Goal: Task Accomplishment & Management: Manage account settings

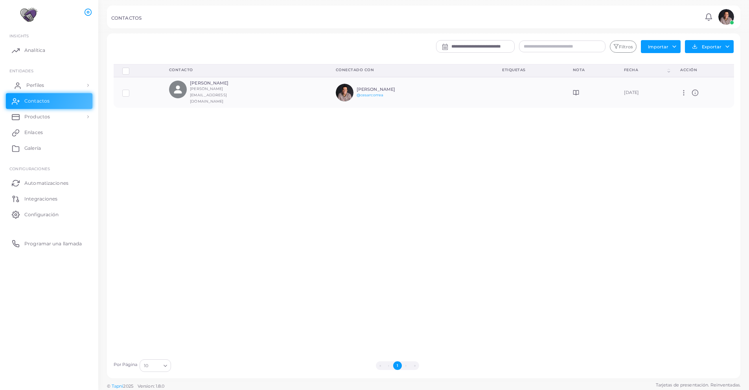
click at [34, 88] on span "Perfiles" at bounding box center [35, 85] width 18 height 7
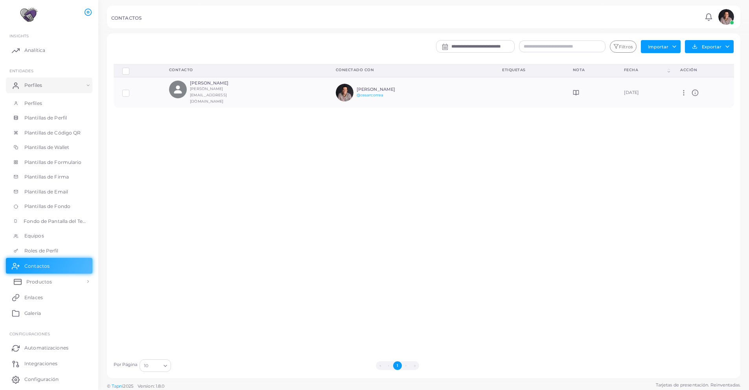
click at [54, 285] on link "Productos" at bounding box center [49, 282] width 87 height 16
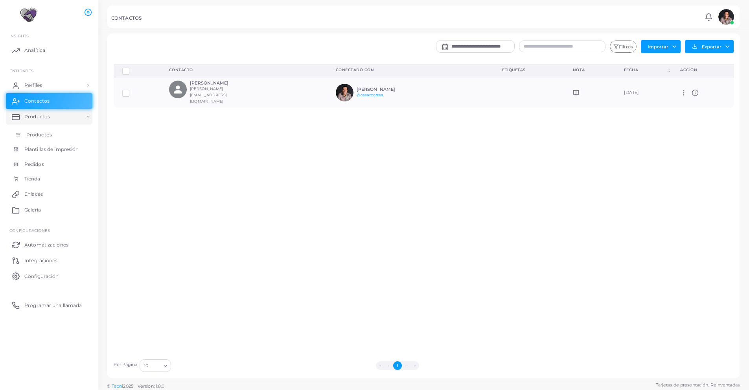
click at [41, 133] on span "Productos" at bounding box center [39, 134] width 26 height 7
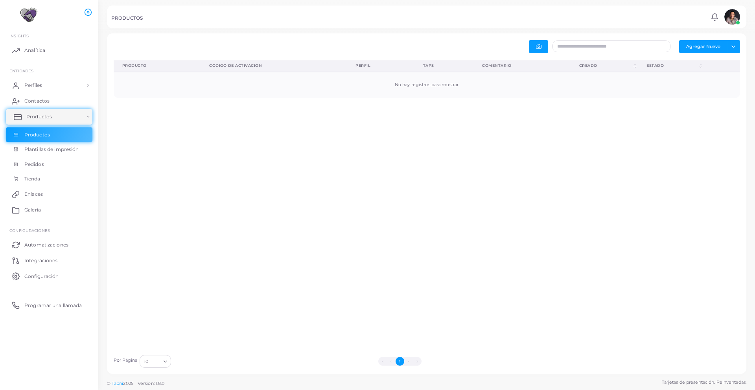
click at [42, 117] on span "Productos" at bounding box center [39, 116] width 26 height 7
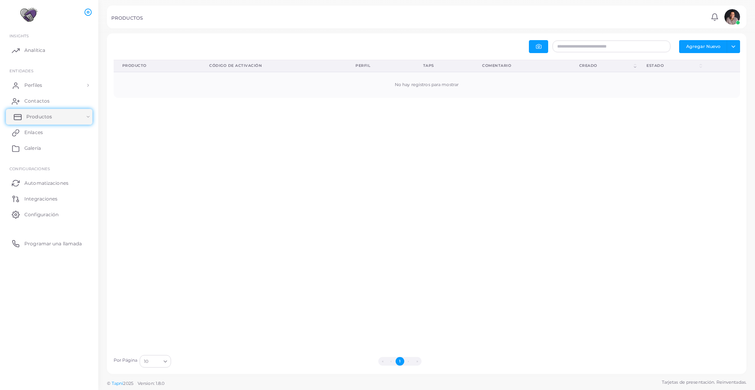
click at [45, 118] on span "Productos" at bounding box center [39, 116] width 26 height 7
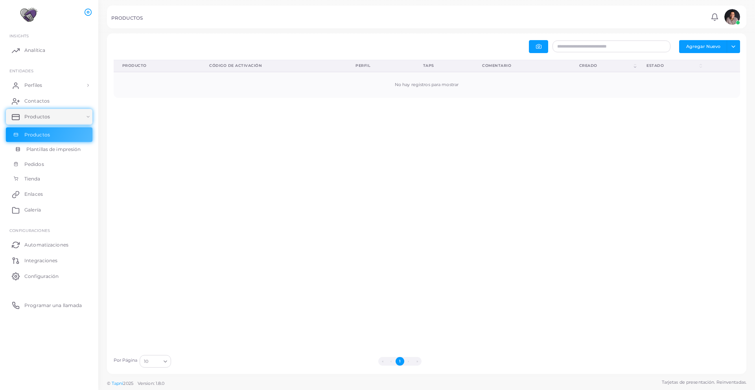
click at [31, 150] on span "Plantillas de impresión" at bounding box center [53, 149] width 55 height 7
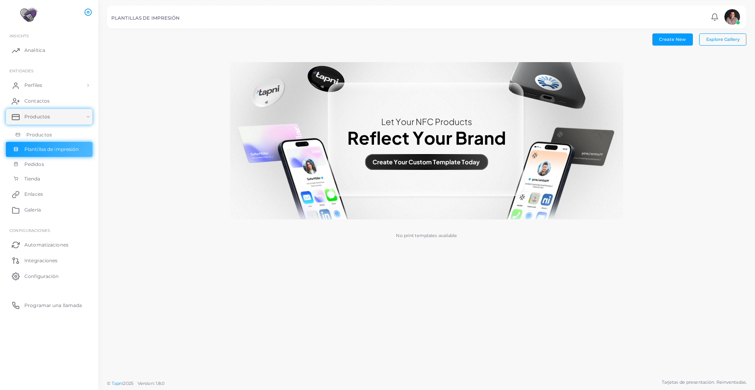
click at [31, 136] on span "Productos" at bounding box center [39, 134] width 26 height 7
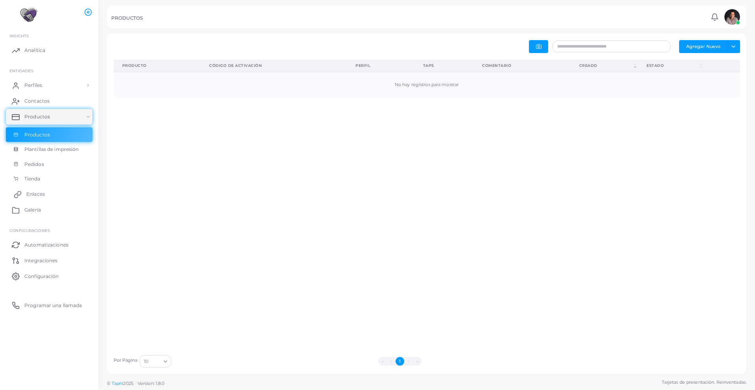
click at [35, 197] on link "Enlaces" at bounding box center [49, 194] width 87 height 16
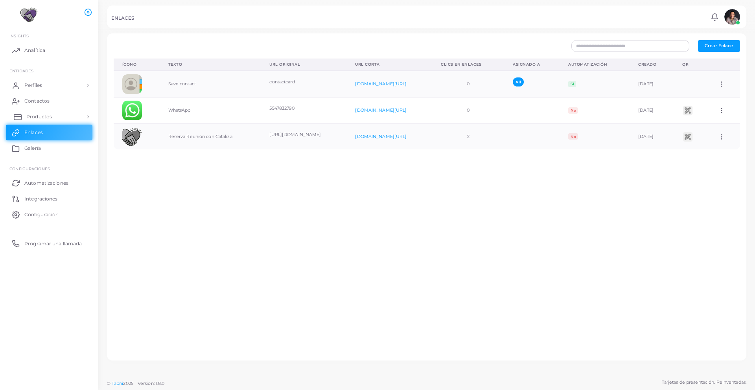
click at [41, 115] on span "Productos" at bounding box center [39, 116] width 26 height 7
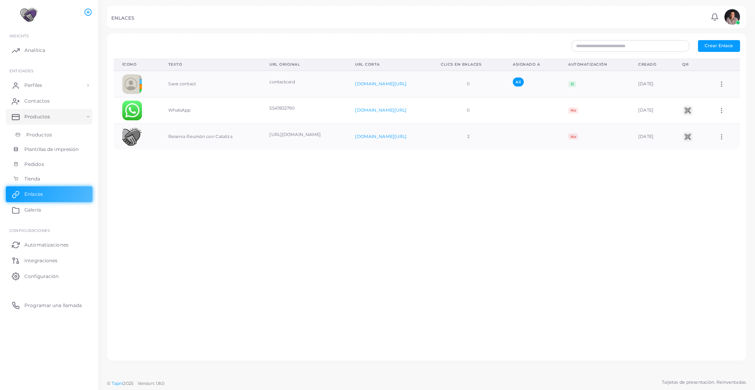
click at [39, 130] on link "Productos" at bounding box center [49, 134] width 87 height 15
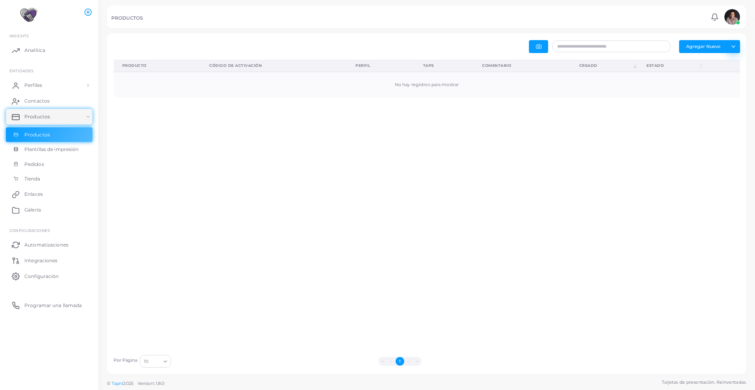
click at [732, 42] on button "Toggle dropdown" at bounding box center [733, 46] width 13 height 13
click at [703, 44] on button "Agregar Nuevo" at bounding box center [703, 46] width 48 height 13
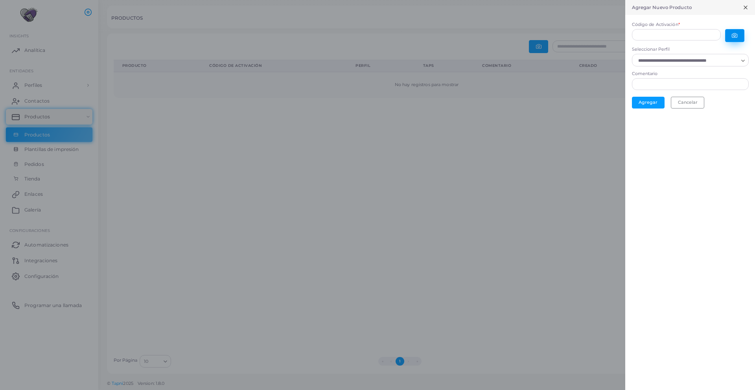
click at [735, 33] on icon "button" at bounding box center [735, 36] width 6 height 6
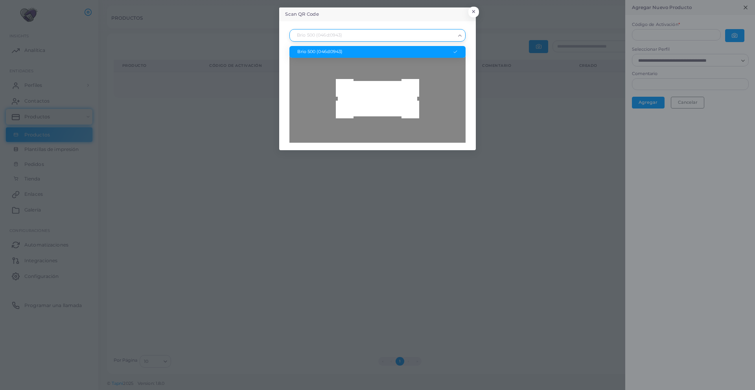
click at [412, 38] on input "Search for option" at bounding box center [374, 35] width 162 height 9
click at [396, 39] on input "Search for option" at bounding box center [374, 35] width 162 height 9
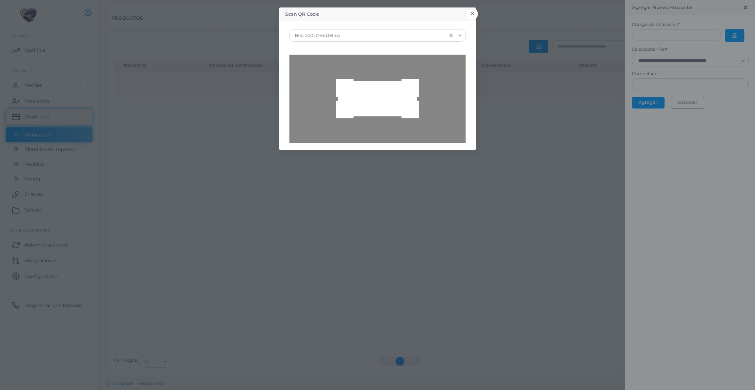
click at [474, 11] on button "×" at bounding box center [472, 14] width 11 height 10
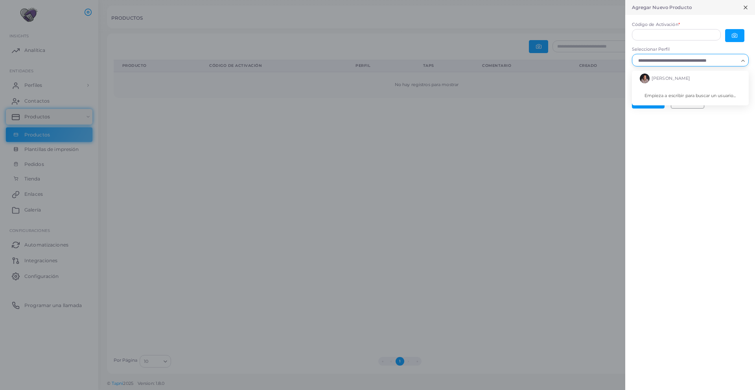
click at [740, 61] on icon "Search for option" at bounding box center [743, 61] width 6 height 6
click at [668, 81] on span "[PERSON_NAME]" at bounding box center [671, 78] width 39 height 6
click at [666, 84] on input "Comentario" at bounding box center [690, 86] width 117 height 12
click at [649, 38] on input "Código de Activación *" at bounding box center [676, 35] width 89 height 12
click at [737, 37] on button "button" at bounding box center [734, 35] width 19 height 13
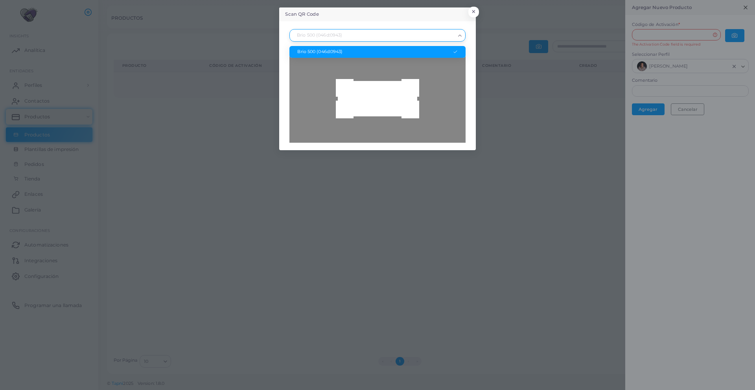
click at [460, 37] on icon "Search for option" at bounding box center [460, 36] width 6 height 6
type input "**********"
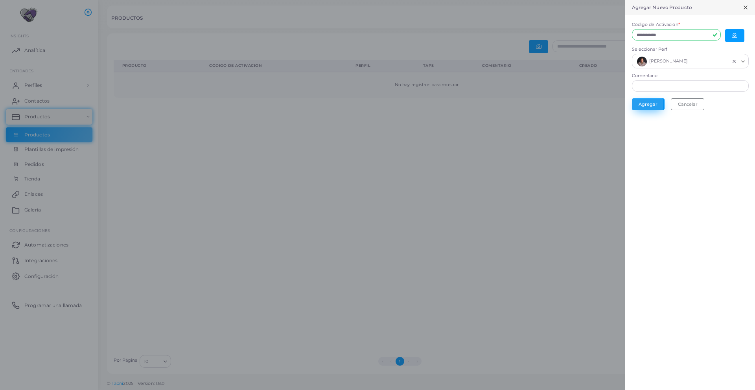
click at [649, 107] on button "Agregar" at bounding box center [648, 104] width 33 height 12
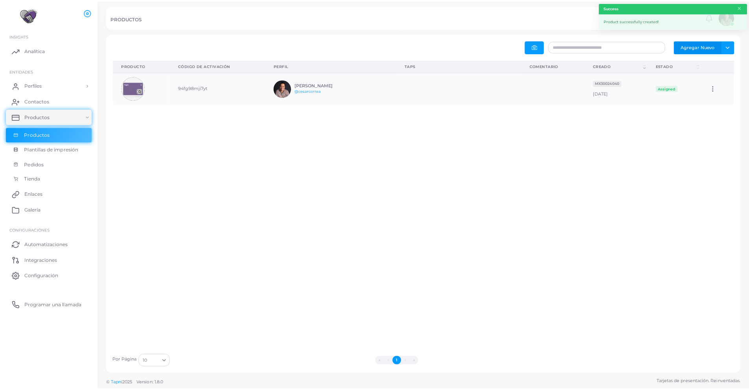
scroll to position [26, 120]
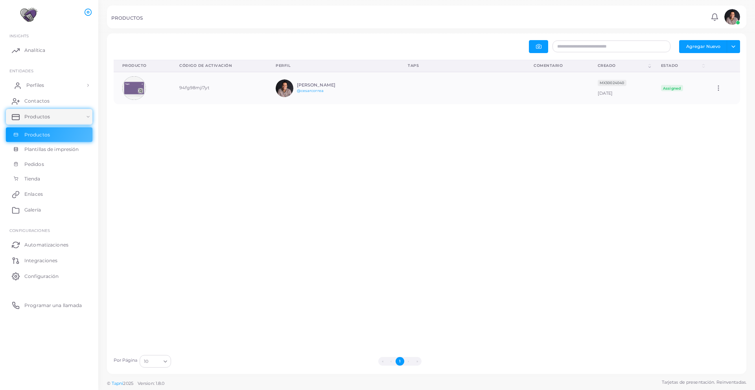
click at [56, 80] on link "Perfiles" at bounding box center [49, 85] width 87 height 16
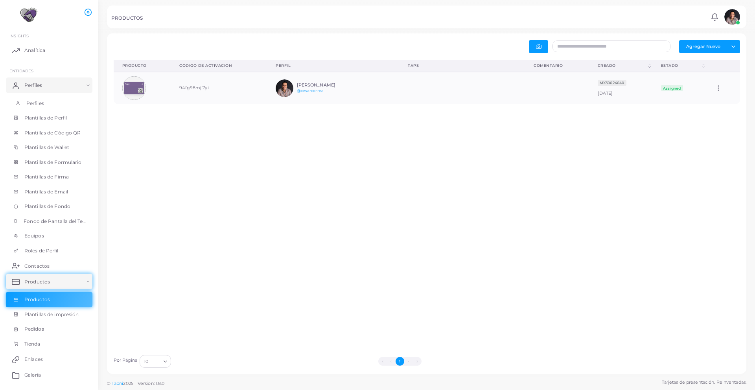
click at [47, 105] on link "Perfiles" at bounding box center [49, 103] width 87 height 15
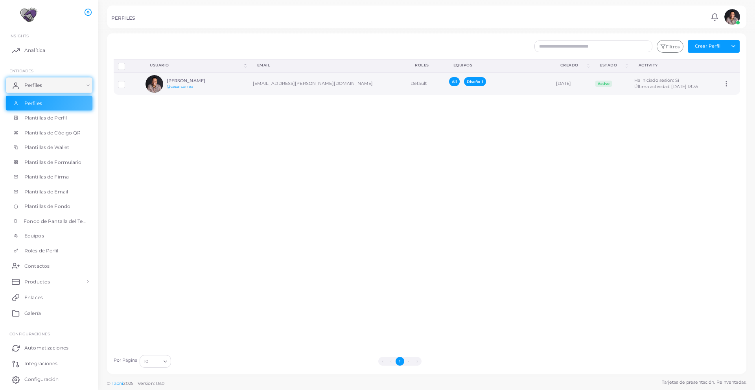
click at [265, 87] on td "[EMAIL_ADDRESS][PERSON_NAME][DOMAIN_NAME]" at bounding box center [328, 83] width 158 height 22
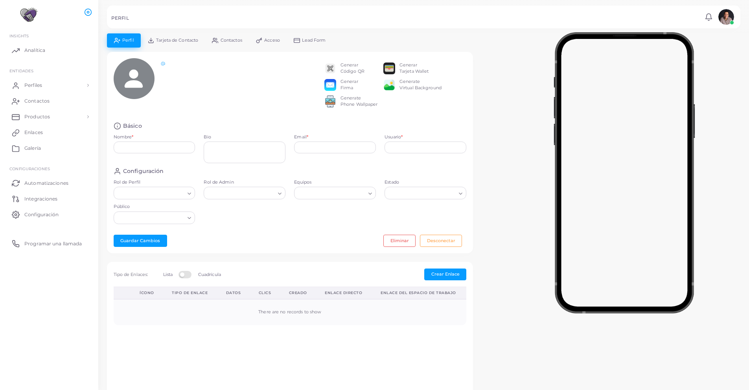
type input "**********"
type textarea "**********"
type input "**********"
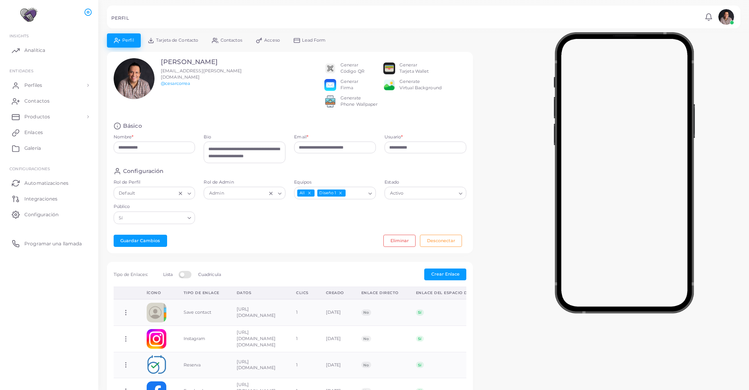
click at [171, 41] on span "Tarjeta de Contacto" at bounding box center [177, 40] width 42 height 4
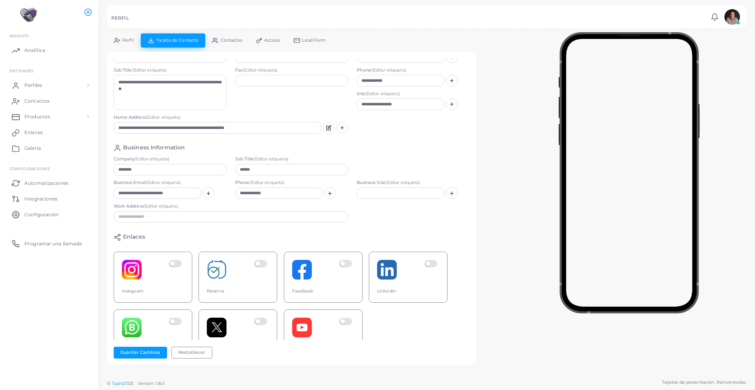
scroll to position [16, 0]
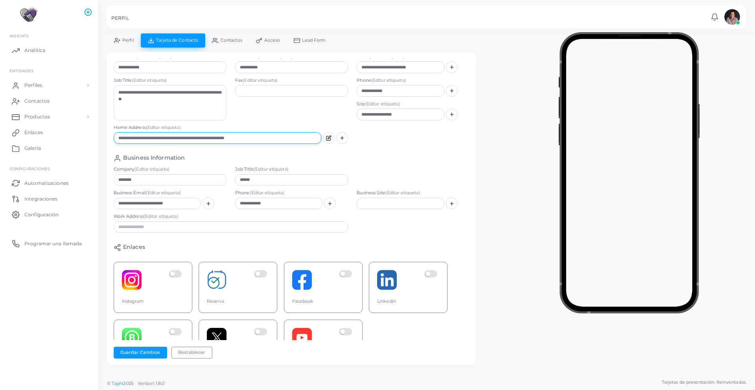
click at [273, 140] on input "**********" at bounding box center [218, 138] width 208 height 12
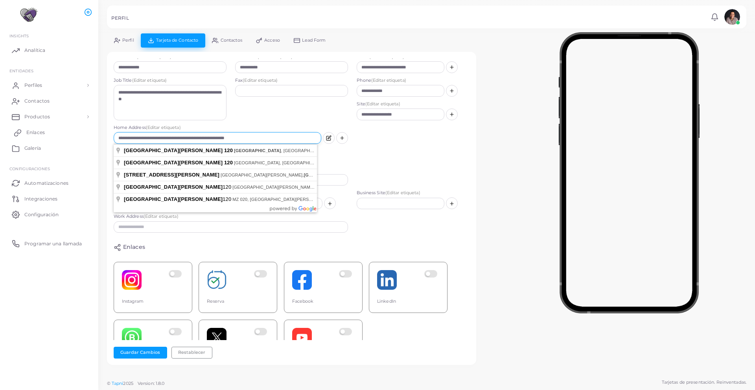
drag, startPoint x: 279, startPoint y: 138, endPoint x: 90, endPoint y: 138, distance: 188.4
click at [90, 138] on div "**********" at bounding box center [377, 195] width 755 height 390
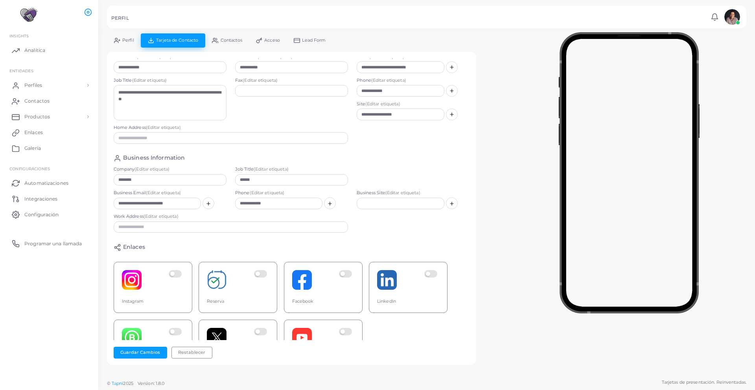
click at [394, 149] on div "**********" at bounding box center [292, 199] width 356 height 282
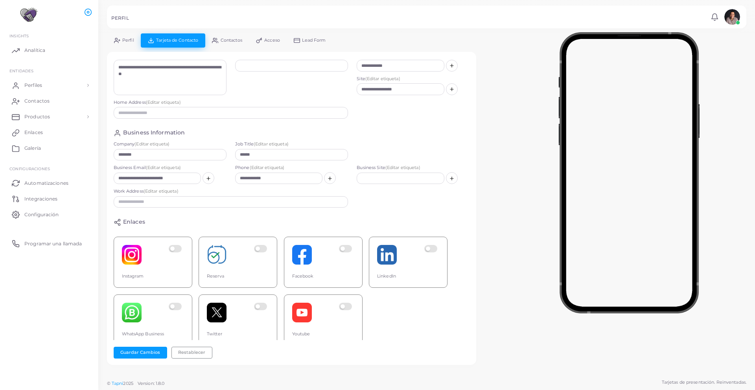
scroll to position [46, 0]
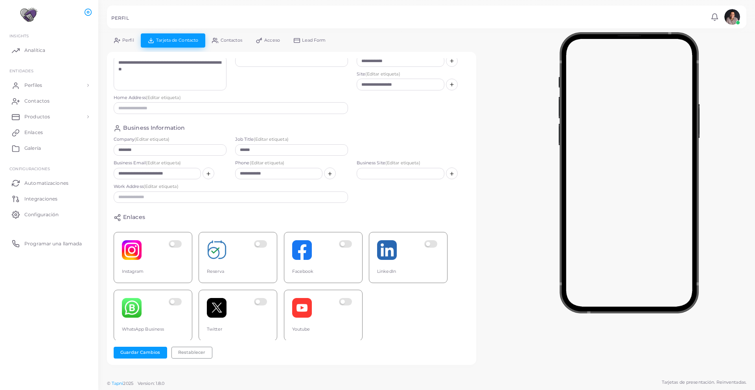
click at [175, 247] on label at bounding box center [176, 250] width 15 height 20
click at [260, 245] on label at bounding box center [261, 250] width 15 height 20
click at [431, 245] on label at bounding box center [431, 250] width 15 height 20
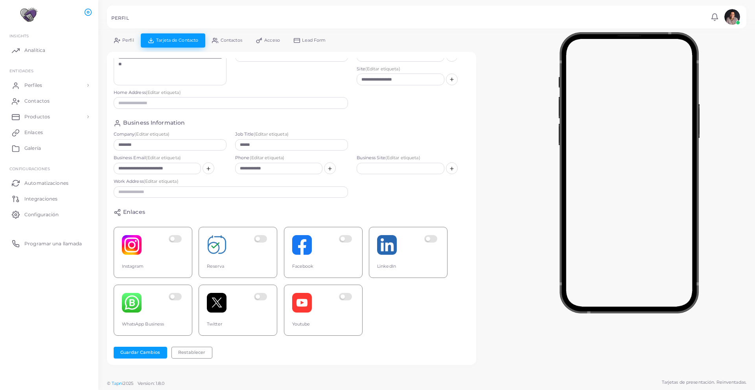
click at [177, 293] on label at bounding box center [176, 303] width 15 height 20
click at [263, 293] on label at bounding box center [261, 303] width 15 height 20
click at [344, 293] on label at bounding box center [346, 303] width 15 height 20
click at [387, 164] on input "text" at bounding box center [400, 169] width 87 height 12
click at [449, 166] on icon at bounding box center [452, 169] width 6 height 6
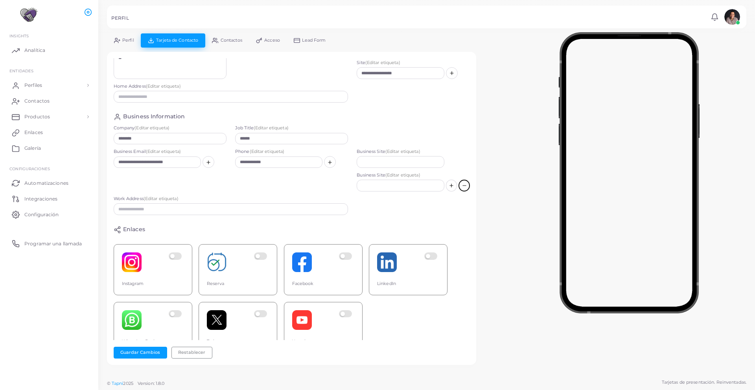
click at [462, 188] on icon at bounding box center [465, 186] width 6 height 6
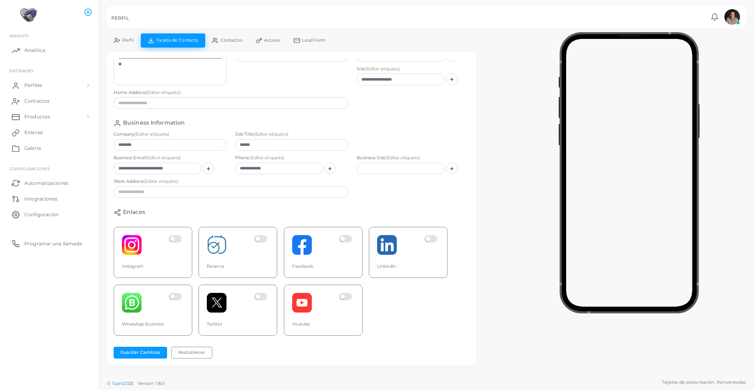
click at [280, 155] on span "(Editar etiqueta)" at bounding box center [267, 158] width 35 height 6
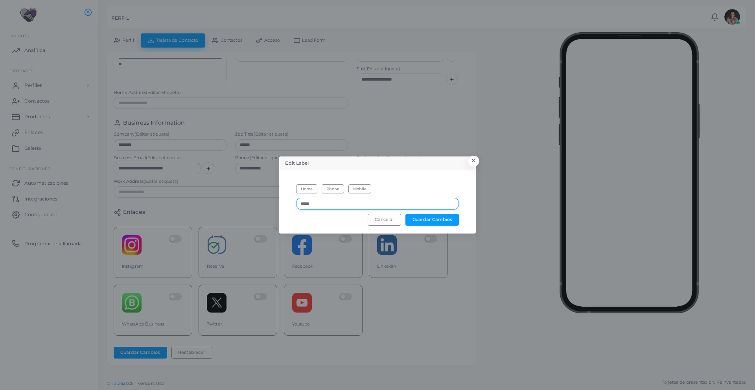
drag, startPoint x: 324, startPoint y: 205, endPoint x: 271, endPoint y: 202, distance: 52.8
click at [272, 202] on div "Edit Label × Home Phone Mobile ***** Guardar Cambios Cancelar" at bounding box center [377, 195] width 755 height 390
type input "*******"
drag, startPoint x: 330, startPoint y: 206, endPoint x: 274, endPoint y: 204, distance: 56.6
click at [274, 204] on div "Edit Label × Home Phone Mobile ******* Guardar Cambios Cancelar" at bounding box center [377, 195] width 755 height 390
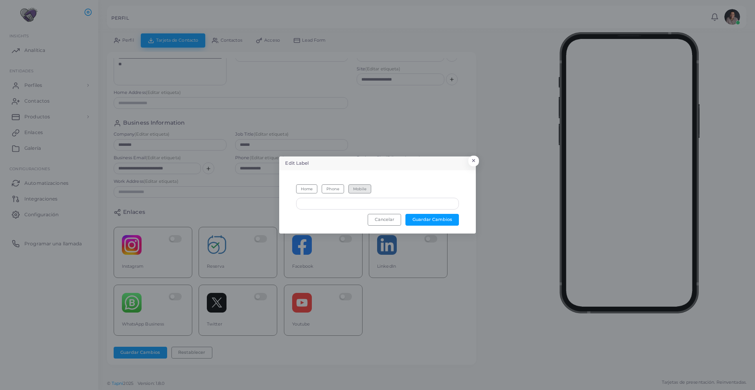
click at [365, 191] on button "Mobile" at bounding box center [359, 188] width 23 height 9
type input "******"
click at [425, 221] on button "Guardar Cambios" at bounding box center [431, 220] width 53 height 12
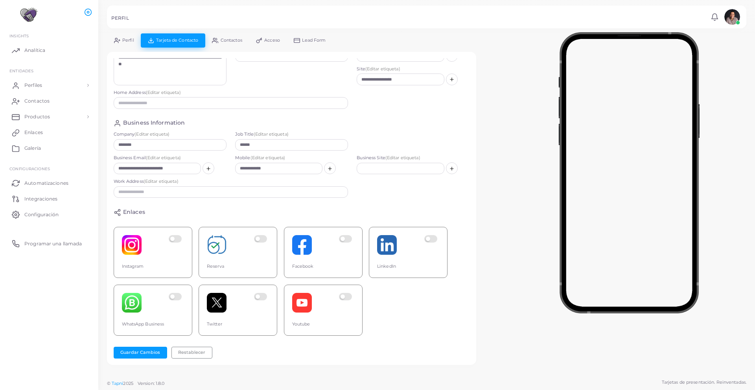
click at [173, 155] on span "(Editar etiqueta)" at bounding box center [163, 158] width 35 height 6
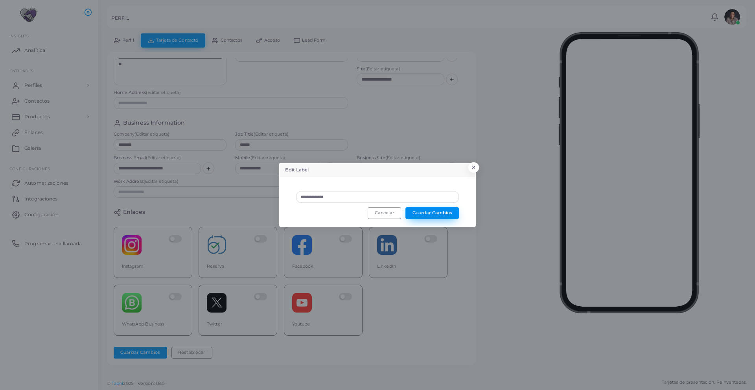
click at [429, 213] on button "Guardar Cambios" at bounding box center [431, 213] width 53 height 12
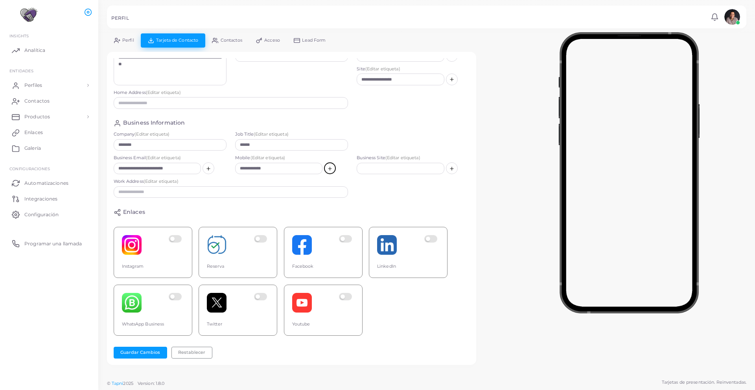
click at [329, 163] on button at bounding box center [330, 168] width 12 height 12
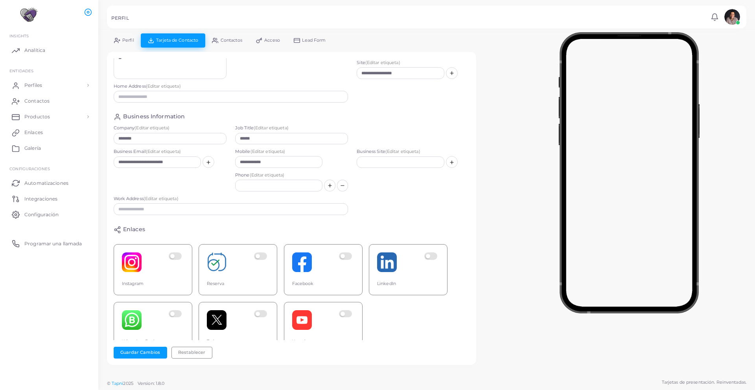
click at [276, 175] on span "(Editar etiqueta)" at bounding box center [267, 175] width 35 height 6
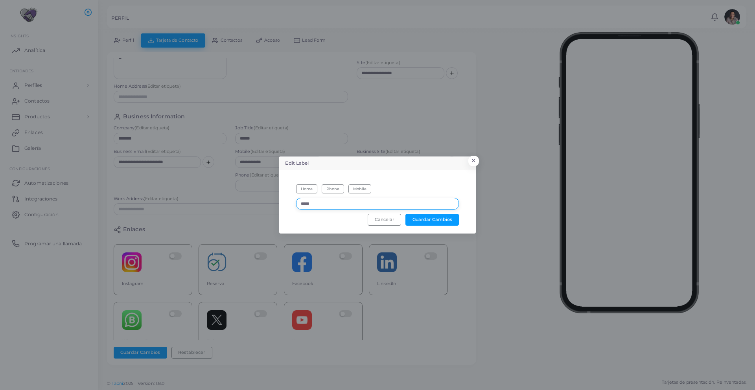
drag, startPoint x: 325, startPoint y: 204, endPoint x: 287, endPoint y: 205, distance: 38.1
click at [287, 205] on div "Home Phone Mobile ***** Guardar Cambios Cancelar" at bounding box center [378, 202] width 188 height 55
type input "*"
click at [380, 220] on button "Cancelar" at bounding box center [384, 220] width 33 height 12
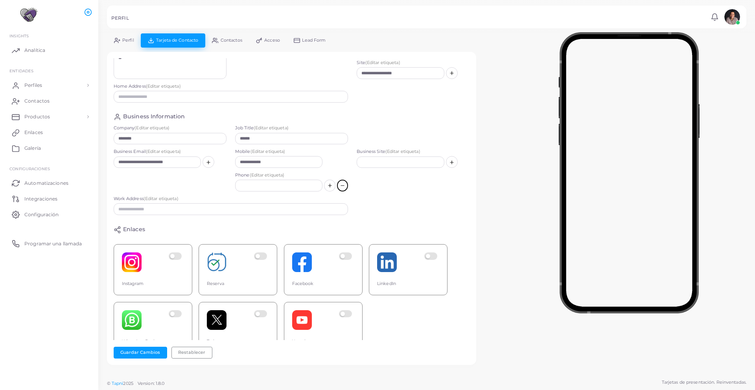
click at [341, 186] on button at bounding box center [342, 186] width 11 height 12
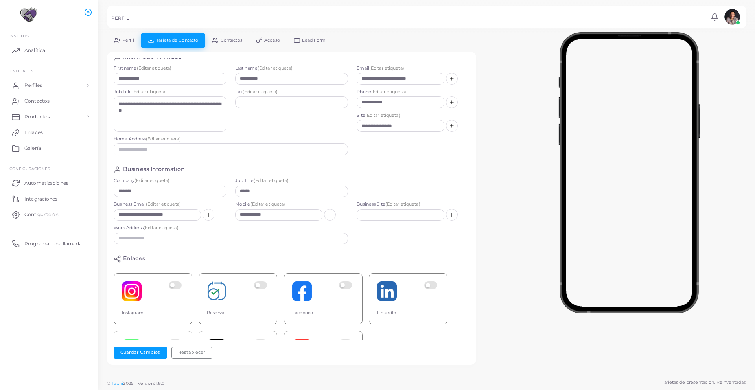
scroll to position [0, 0]
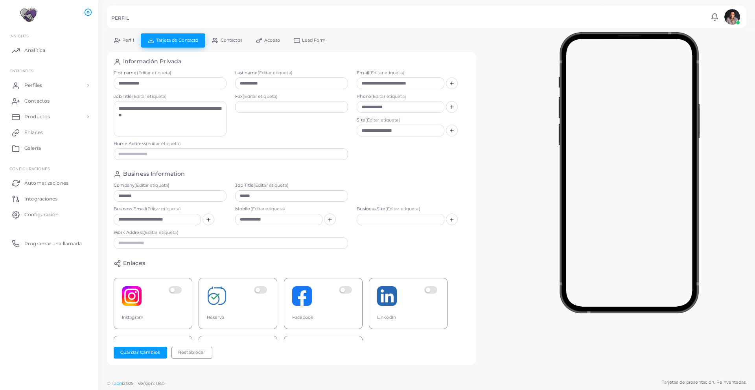
click at [379, 72] on span "(Editar etiqueta)" at bounding box center [386, 73] width 35 height 6
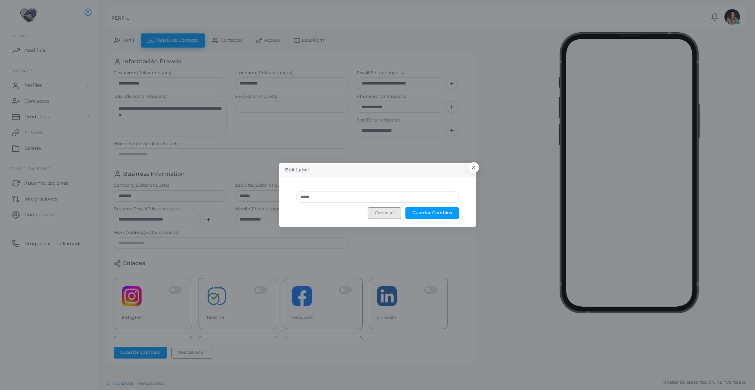
click at [385, 211] on button "Cancelar" at bounding box center [384, 213] width 33 height 12
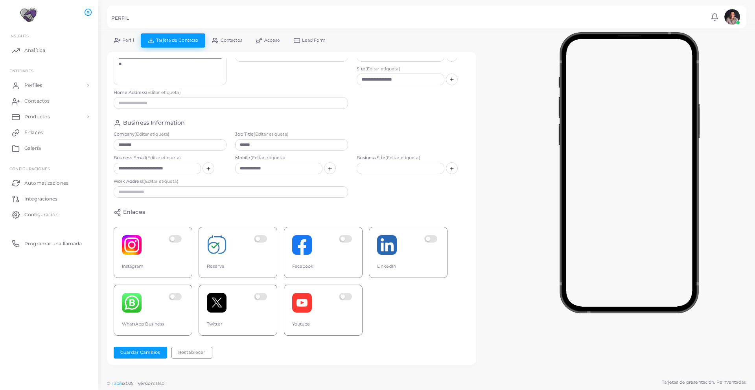
scroll to position [53, 0]
click at [145, 352] on button "Guardar Cambios" at bounding box center [140, 353] width 53 height 12
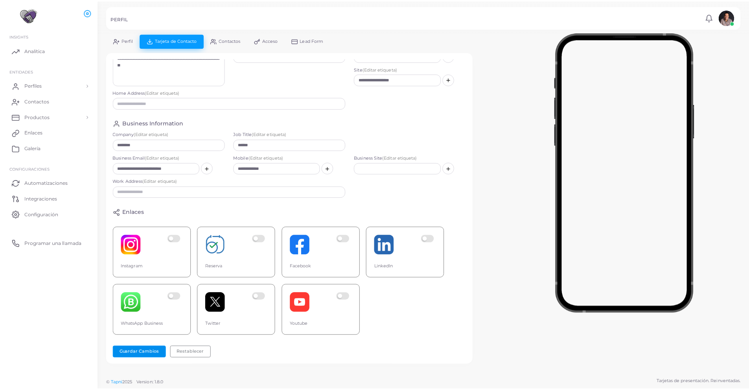
scroll to position [57, 0]
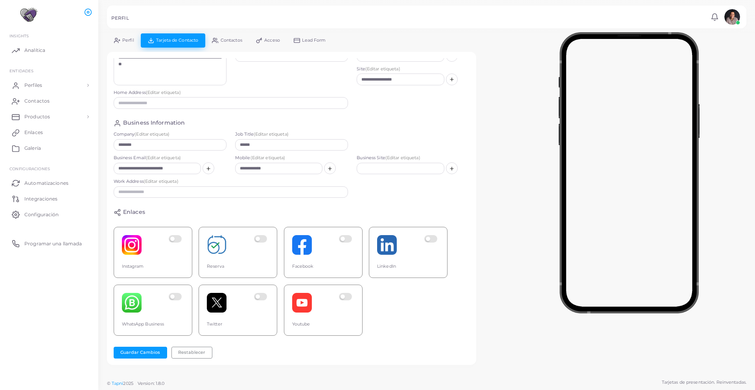
click at [123, 41] on span "Perfil" at bounding box center [128, 40] width 12 height 4
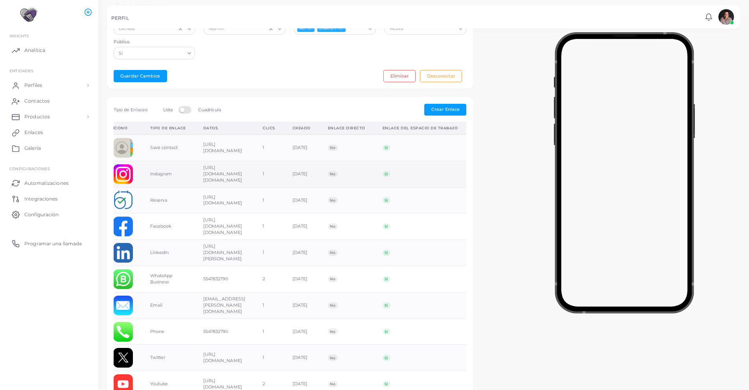
scroll to position [112, 0]
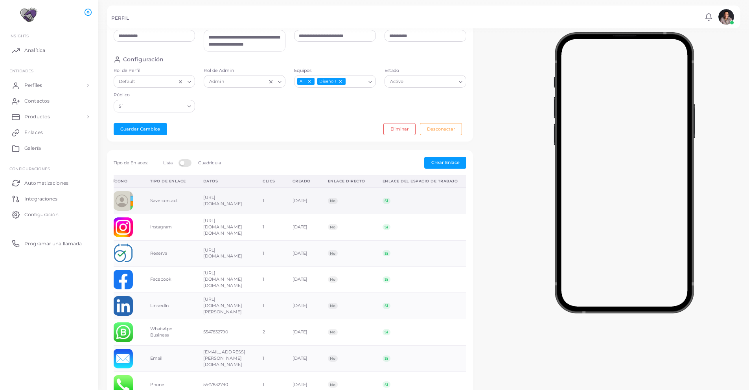
click at [329, 204] on span "No" at bounding box center [333, 201] width 10 height 6
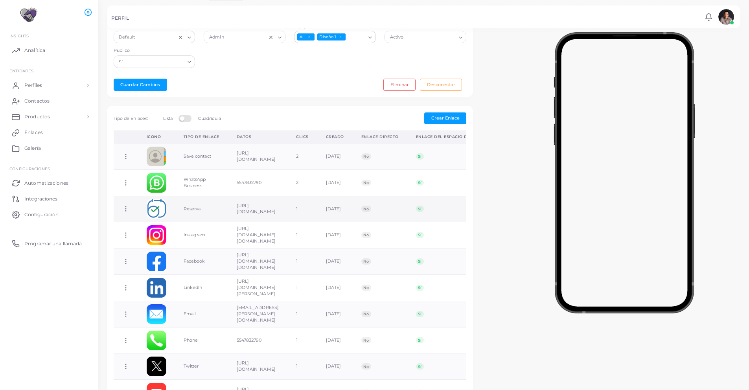
scroll to position [63, 0]
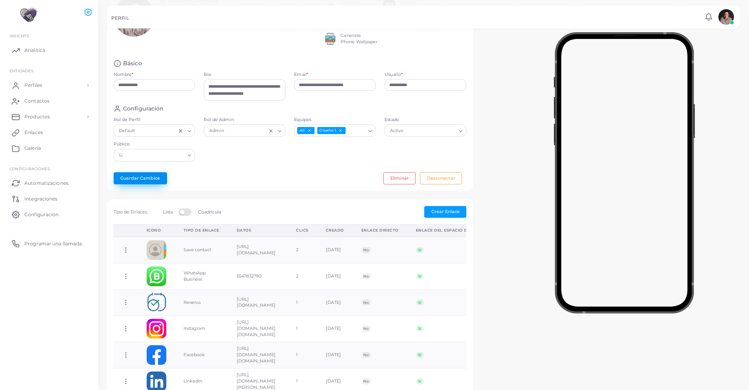
click at [146, 183] on button "Guardar Cambios" at bounding box center [140, 178] width 53 height 12
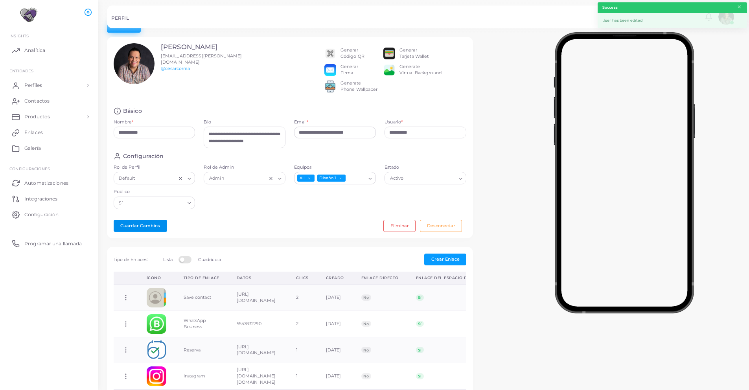
scroll to position [25, 0]
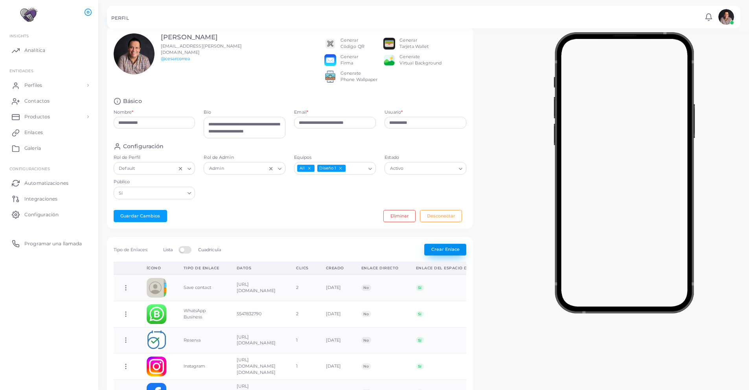
click at [444, 252] on span "Crear Enlace" at bounding box center [445, 250] width 28 height 6
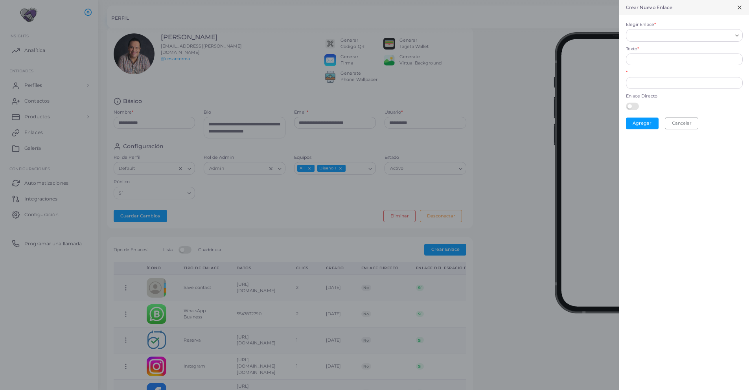
click at [659, 37] on input "Elegir Enlace *" at bounding box center [681, 35] width 103 height 9
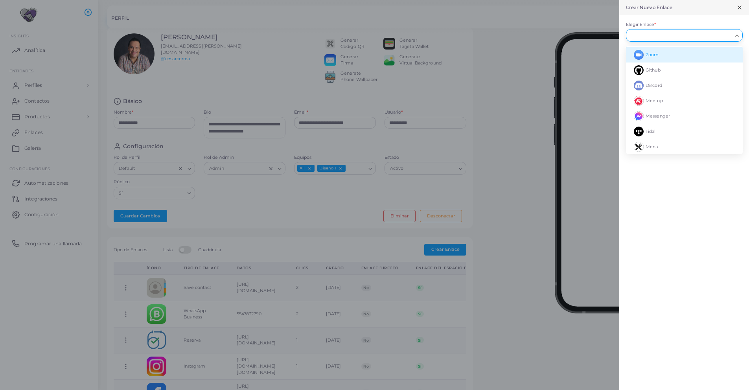
click at [742, 6] on icon at bounding box center [740, 7] width 6 height 6
